Goal: Transaction & Acquisition: Purchase product/service

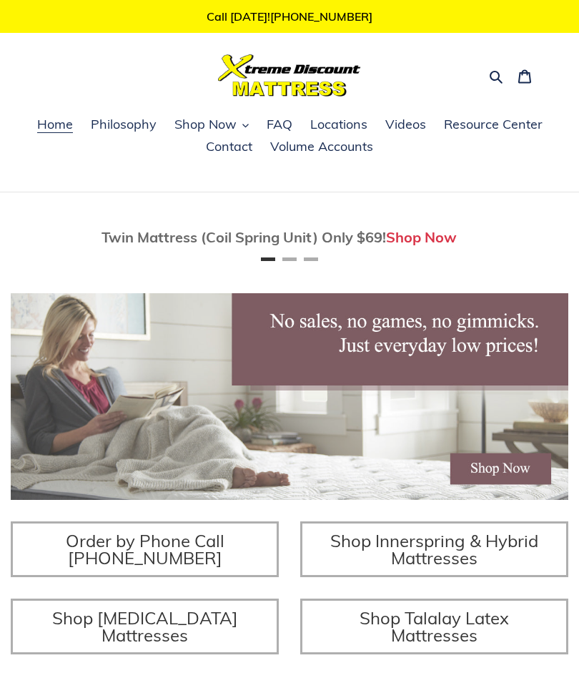
click at [191, 129] on span "Shop Now" at bounding box center [205, 124] width 62 height 17
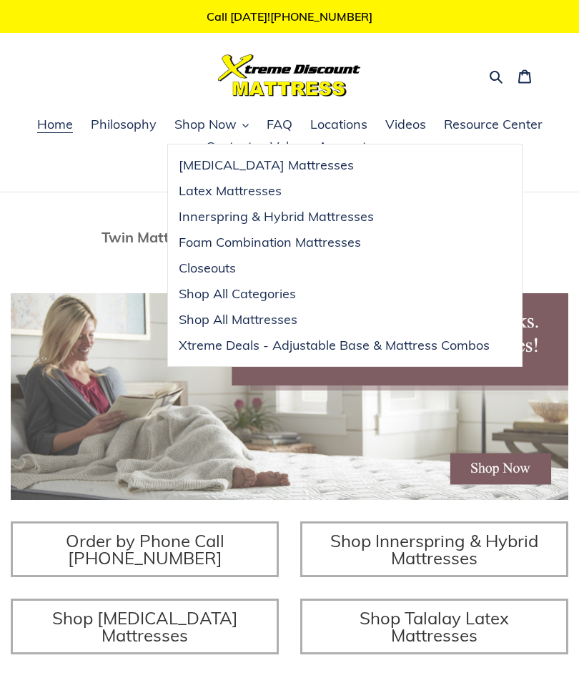
click at [77, 212] on div "Twin Mattress (Coil Spring Unit) Only $69! Shop Now" at bounding box center [289, 237] width 579 height 69
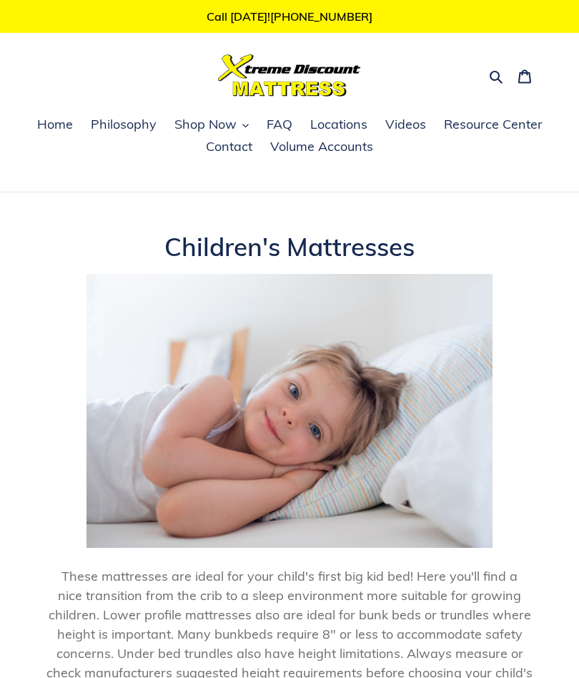
click at [499, 77] on icon "button" at bounding box center [496, 77] width 13 height 13
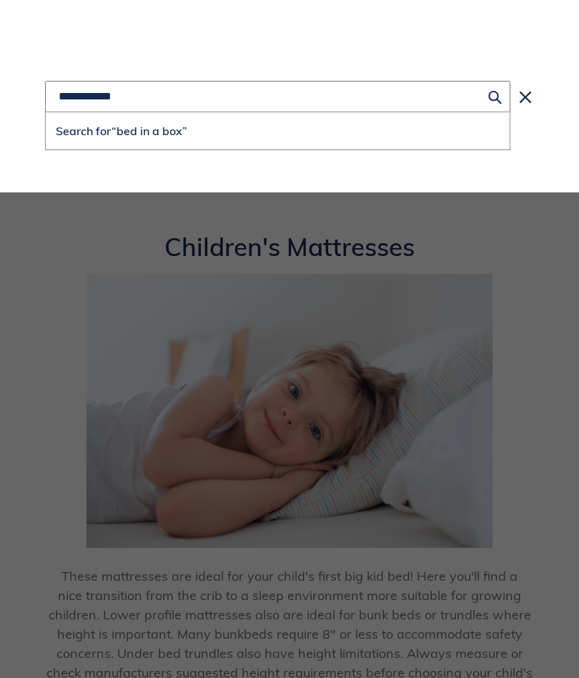
type input "**********"
click at [277, 130] on button "Search for “bed in a box”" at bounding box center [278, 130] width 464 height 37
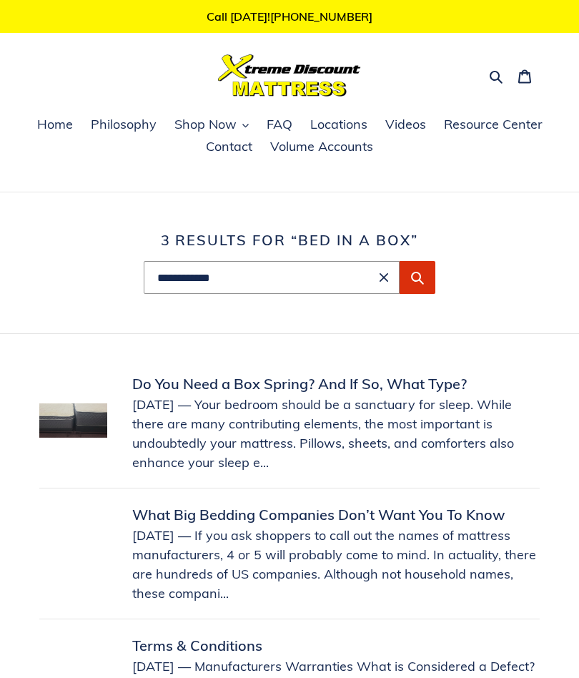
click at [56, 132] on span "Home" at bounding box center [55, 124] width 36 height 17
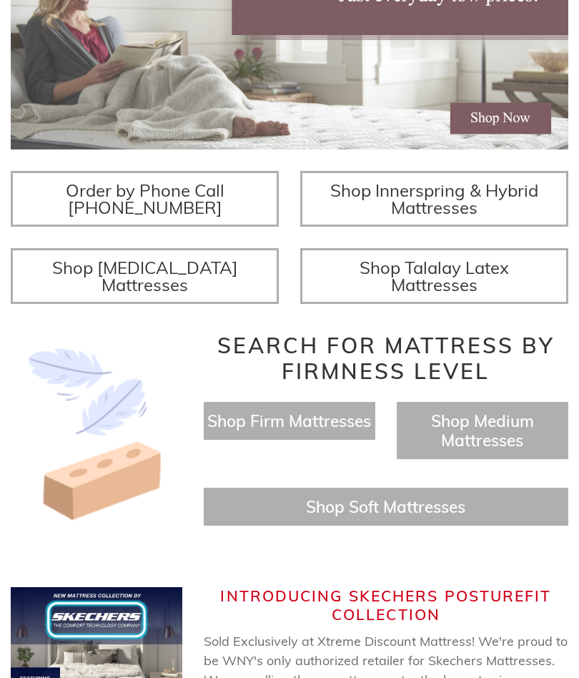
scroll to position [350, 0]
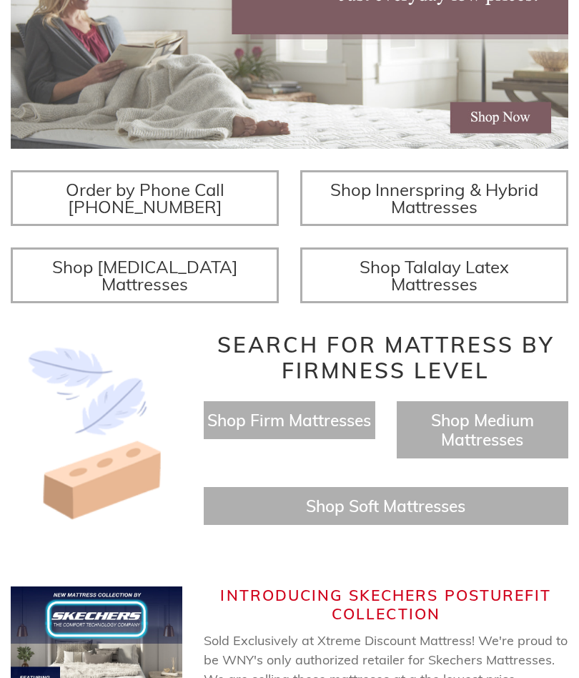
click at [82, 291] on span "Shop [MEDICAL_DATA] Mattresses" at bounding box center [145, 276] width 186 height 39
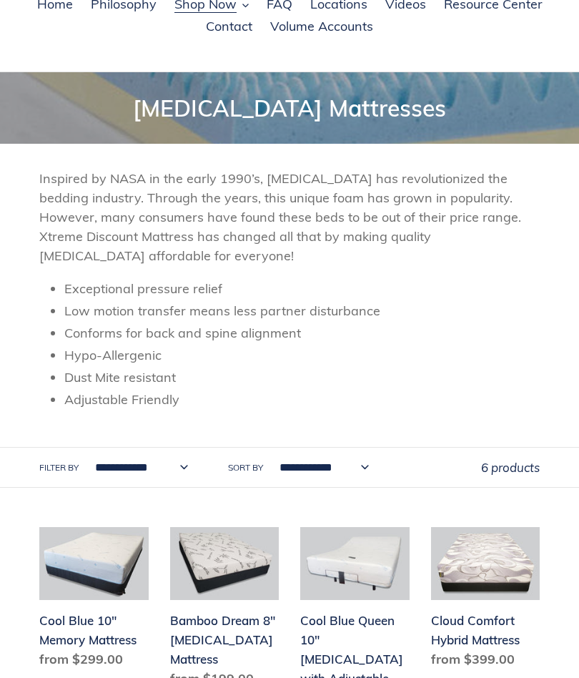
scroll to position [119, 0]
